Goal: Information Seeking & Learning: Learn about a topic

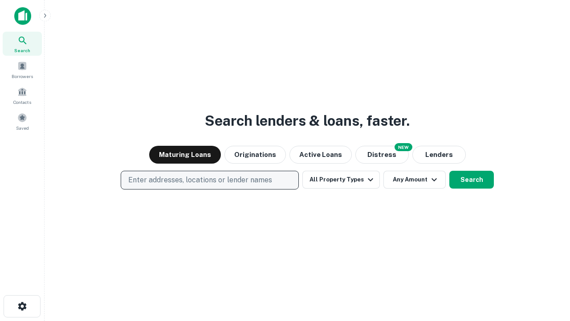
click at [209, 180] on p "Enter addresses, locations or lender names" at bounding box center [200, 180] width 144 height 11
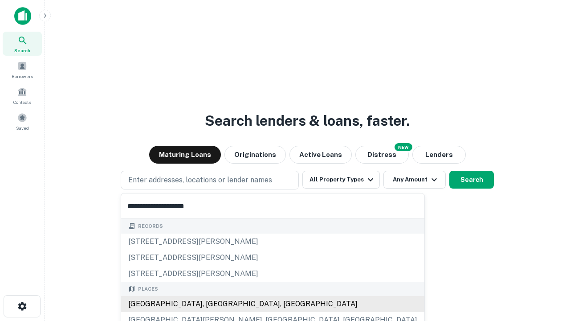
click at [213, 304] on div "Santa Monica, CA, USA" at bounding box center [272, 304] width 303 height 16
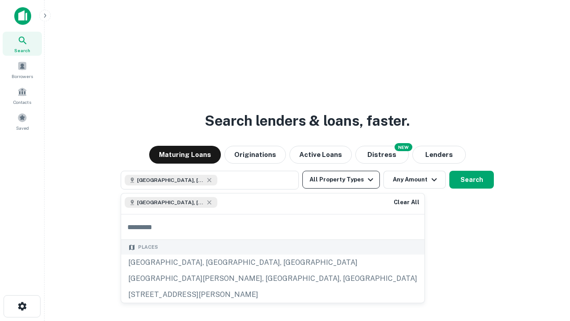
click at [341, 180] on button "All Property Types" at bounding box center [341, 180] width 78 height 18
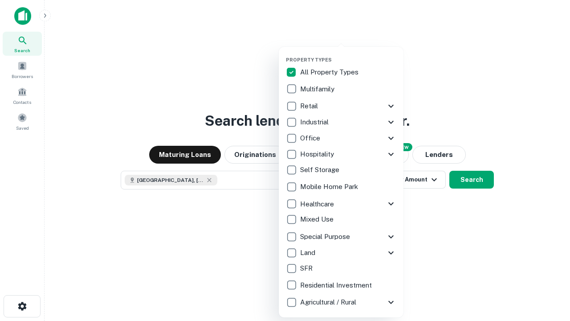
click at [348, 54] on button "button" at bounding box center [348, 54] width 125 height 0
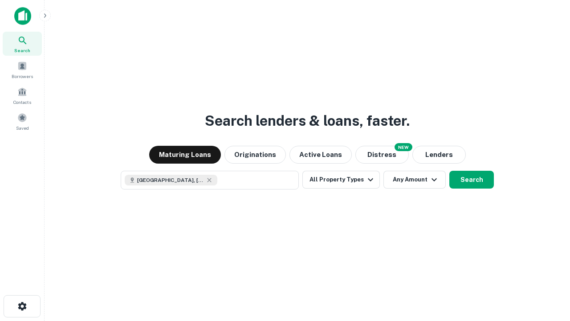
scroll to position [14, 0]
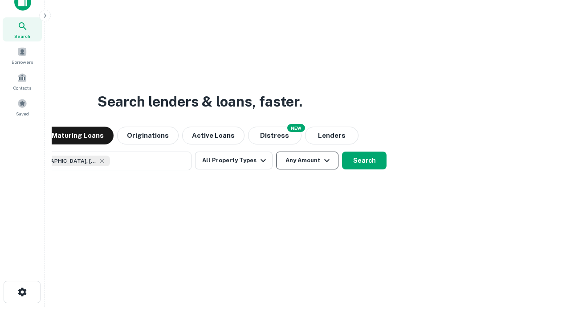
click at [276, 151] on button "Any Amount" at bounding box center [307, 160] width 62 height 18
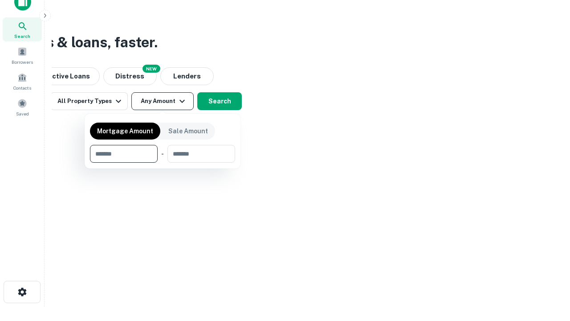
type input "*******"
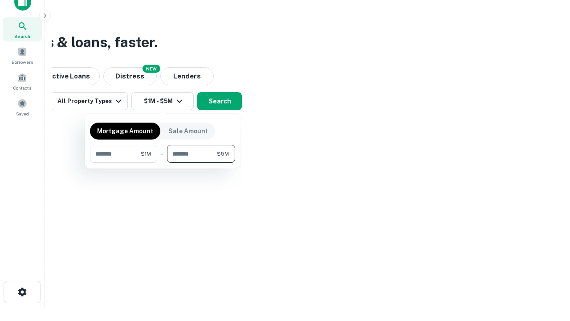
type input "*******"
click at [163, 163] on button "button" at bounding box center [162, 163] width 145 height 0
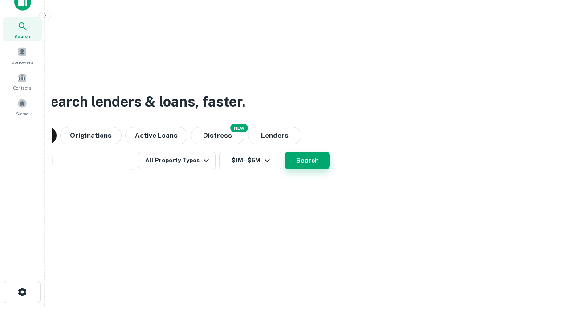
click at [285, 151] on button "Search" at bounding box center [307, 160] width 45 height 18
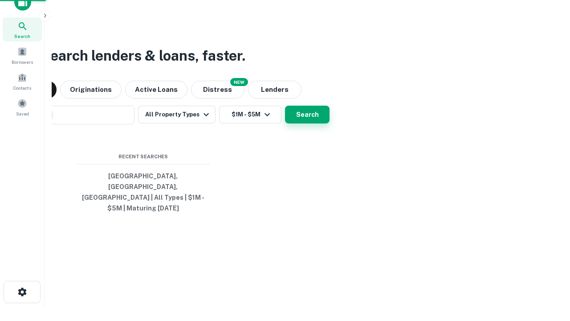
scroll to position [29, 252]
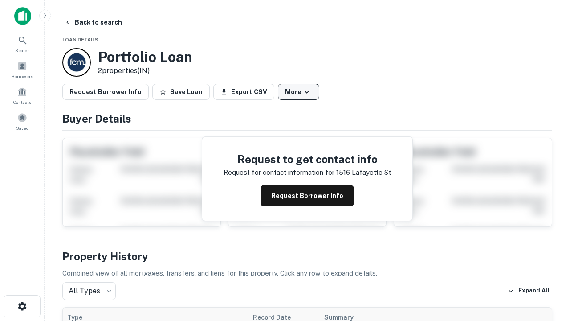
click at [298, 92] on button "More" at bounding box center [298, 92] width 41 height 16
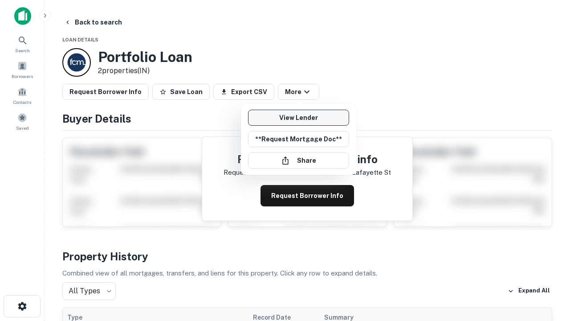
click at [298, 118] on link "View Lender" at bounding box center [298, 118] width 101 height 16
